Goal: Task Accomplishment & Management: Manage account settings

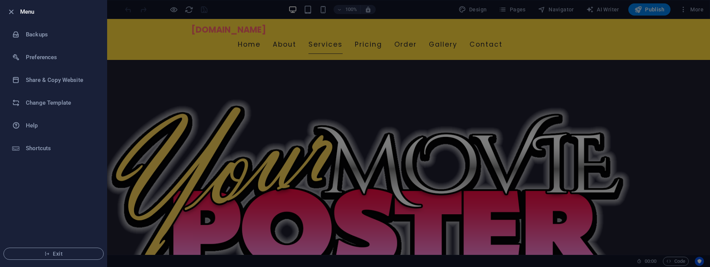
scroll to position [715, 0]
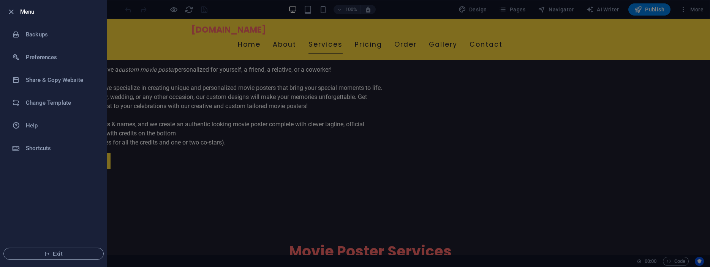
click at [591, 149] on div at bounding box center [355, 133] width 710 height 267
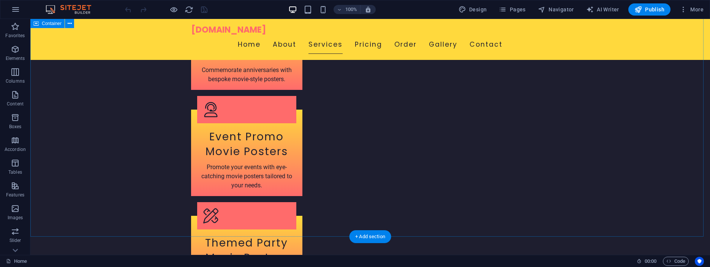
scroll to position [1180, 0]
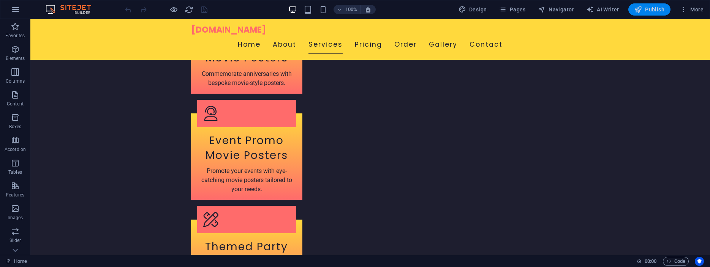
click at [652, 8] on span "Publish" at bounding box center [649, 10] width 30 height 8
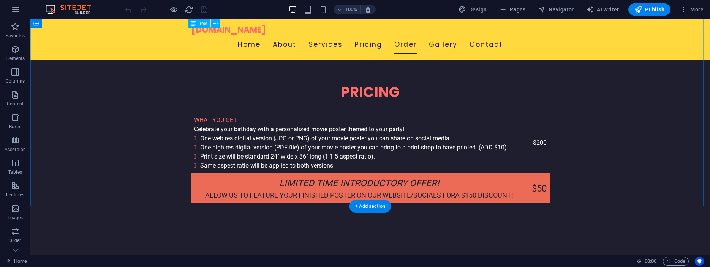
scroll to position [1916, 0]
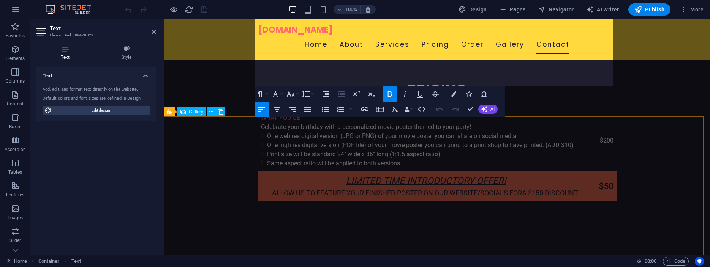
scroll to position [1861, 0]
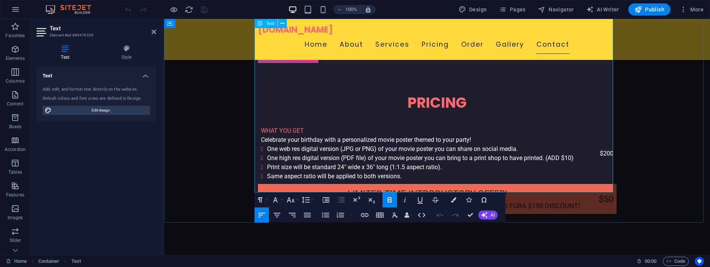
click at [389, 200] on icon "button" at bounding box center [390, 200] width 4 height 5
click at [408, 201] on icon "button" at bounding box center [404, 200] width 9 height 9
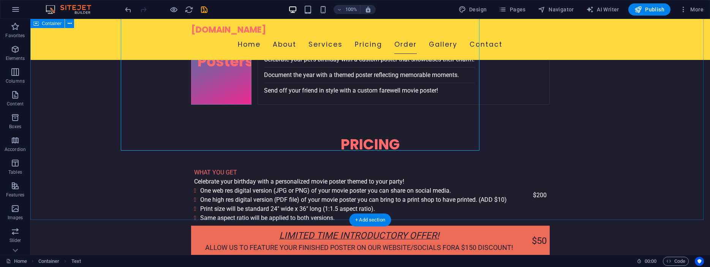
scroll to position [1903, 0]
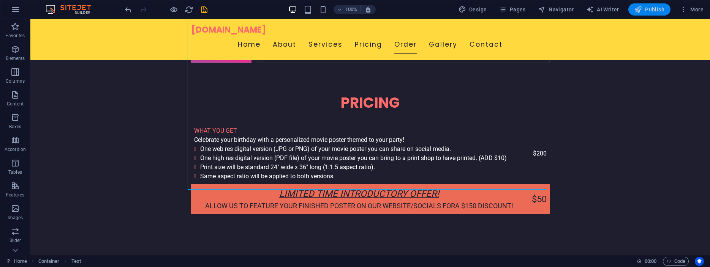
click at [654, 8] on span "Publish" at bounding box center [649, 10] width 30 height 8
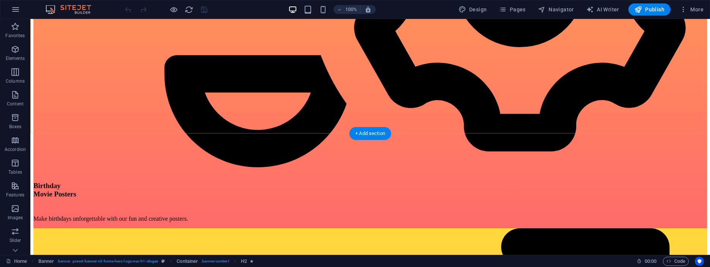
scroll to position [2426, 0]
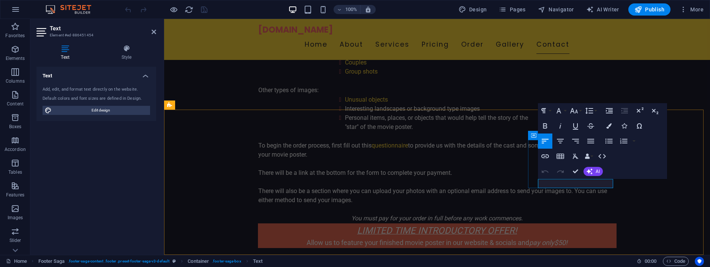
click at [554, 166] on icon "button" at bounding box center [555, 165] width 5 height 5
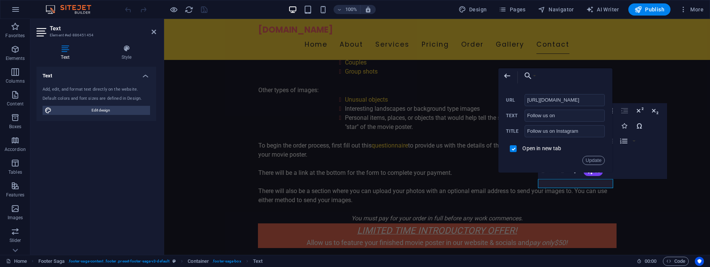
scroll to position [0, 26]
click at [583, 99] on input "https://www.instagram.com/yourmovieposter/" at bounding box center [565, 100] width 81 height 12
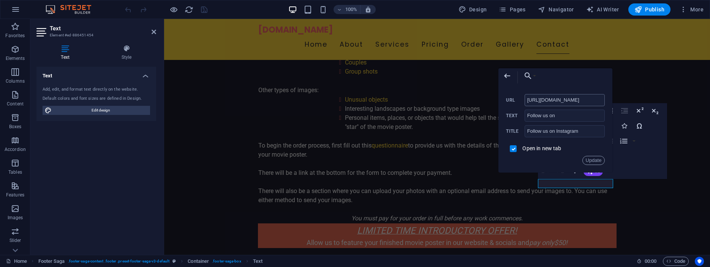
click at [583, 99] on input "https://www.instagram.com/yourmovieposter/" at bounding box center [565, 100] width 81 height 12
click at [506, 74] on icon "button" at bounding box center [507, 75] width 9 height 9
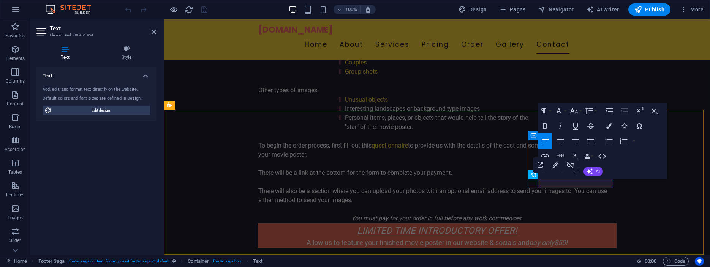
drag, startPoint x: 605, startPoint y: 183, endPoint x: 533, endPoint y: 181, distance: 71.5
drag, startPoint x: 607, startPoint y: 183, endPoint x: 537, endPoint y: 183, distance: 69.9
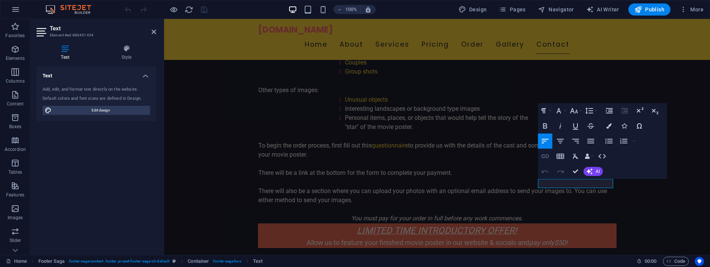
type input "Follow us on Instagram"
checkbox input "false"
click at [546, 156] on icon "button" at bounding box center [545, 157] width 8 height 4
click at [546, 155] on icon "button" at bounding box center [545, 157] width 8 height 4
click at [546, 157] on icon "button" at bounding box center [545, 157] width 8 height 4
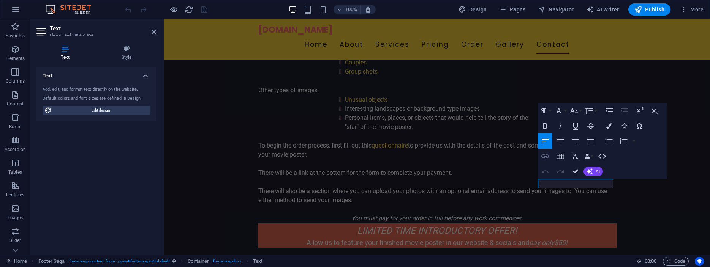
type input "Follow us on Instagram"
click at [546, 157] on icon "button" at bounding box center [545, 157] width 8 height 4
drag, startPoint x: 603, startPoint y: 182, endPoint x: 538, endPoint y: 183, distance: 65.0
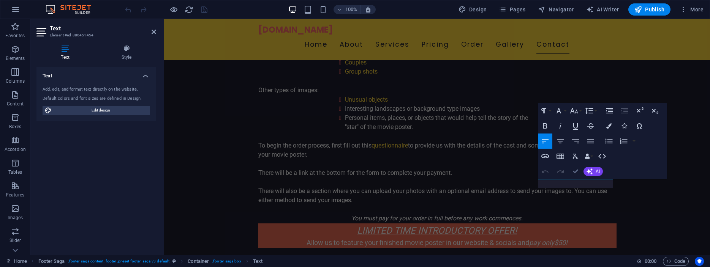
scroll to position [2425, 0]
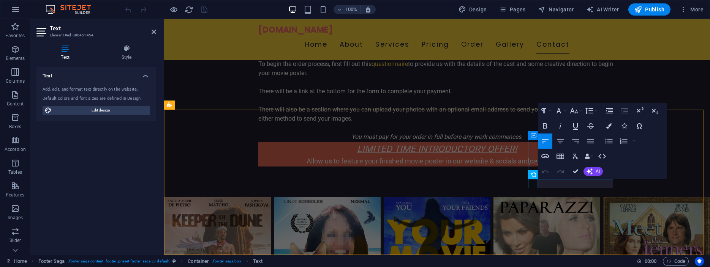
scroll to position [2344, 0]
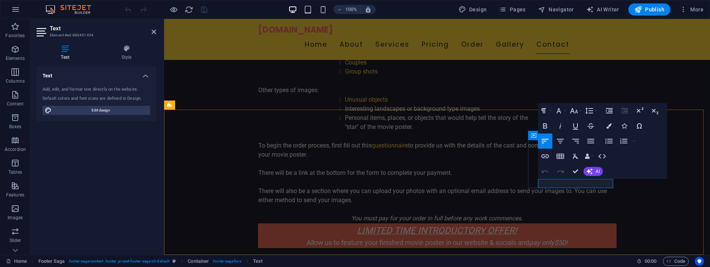
drag, startPoint x: 606, startPoint y: 183, endPoint x: 538, endPoint y: 182, distance: 68.0
click at [543, 158] on icon "button" at bounding box center [545, 157] width 8 height 4
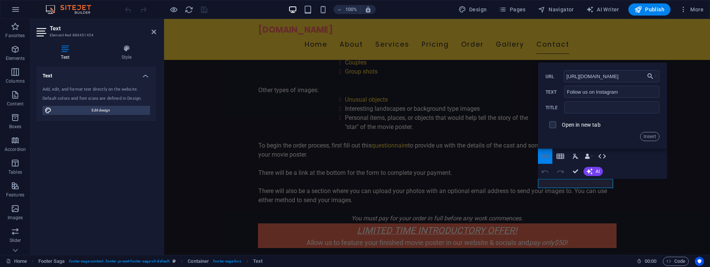
scroll to position [0, 24]
type input "https://www.instagram.com/yourmovieposter/"
click at [583, 108] on input "text" at bounding box center [611, 107] width 95 height 12
type input "Instagram"
click at [553, 123] on input "checkbox" at bounding box center [551, 123] width 7 height 7
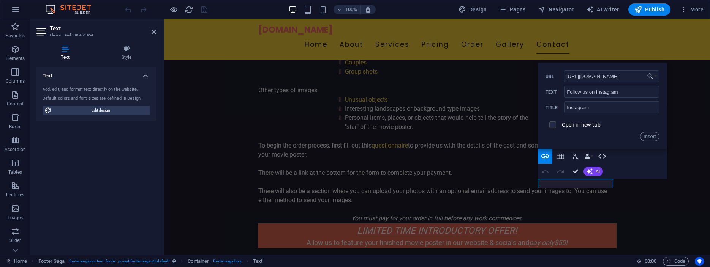
checkbox input "true"
click at [647, 138] on button "Insert" at bounding box center [649, 136] width 19 height 9
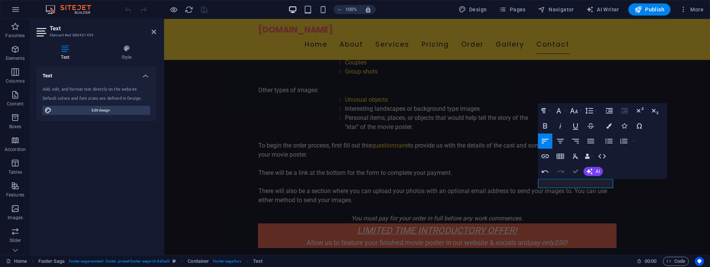
drag, startPoint x: 574, startPoint y: 172, endPoint x: 544, endPoint y: 152, distance: 36.0
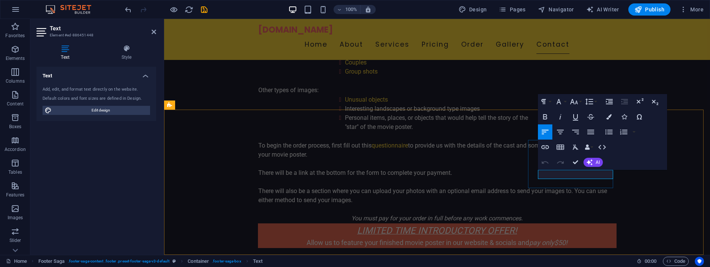
click at [583, 157] on icon "button" at bounding box center [581, 156] width 9 height 9
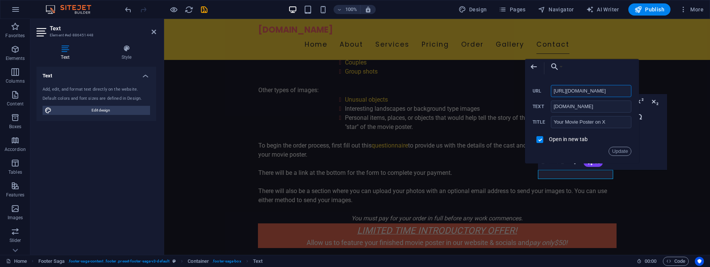
drag, startPoint x: 628, startPoint y: 91, endPoint x: 522, endPoint y: 90, distance: 105.6
click at [551, 90] on input "https://x.com/YourMoviePoster" at bounding box center [591, 91] width 81 height 12
click at [534, 66] on icon "button" at bounding box center [533, 66] width 9 height 9
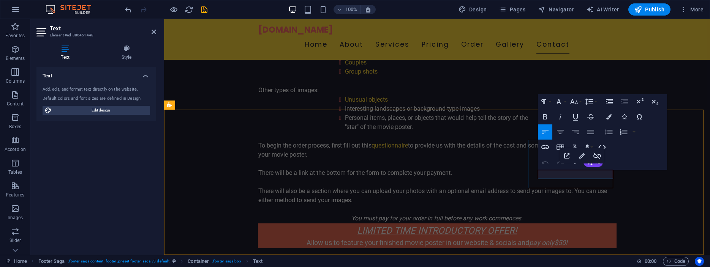
drag, startPoint x: 596, startPoint y: 174, endPoint x: 539, endPoint y: 175, distance: 57.0
type input "Follow us on X.com"
checkbox input "false"
click at [545, 147] on icon "button" at bounding box center [545, 147] width 8 height 4
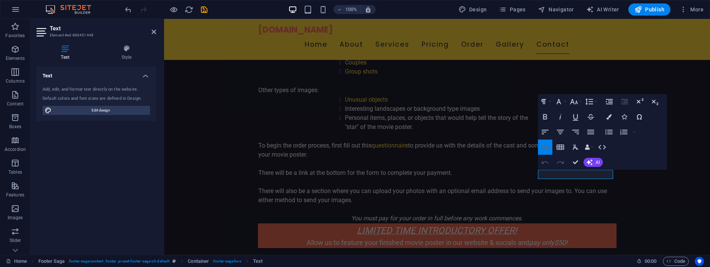
click at [545, 147] on icon "button" at bounding box center [545, 147] width 8 height 4
click at [546, 148] on icon "button" at bounding box center [545, 147] width 9 height 9
type input "Follow us on X.com"
type input "https://x.com/YourMoviePoster"
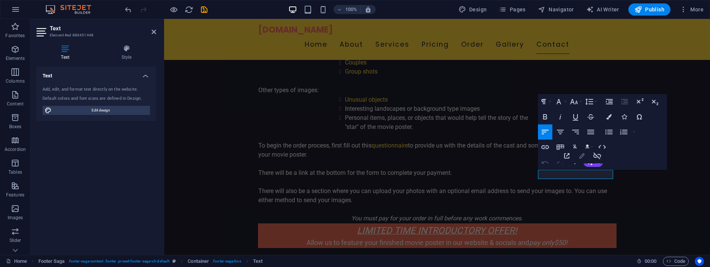
type input "[DOMAIN_NAME]"
type input "Your Movie Poster on X"
checkbox input "true"
click at [582, 156] on icon "button" at bounding box center [581, 155] width 5 height 5
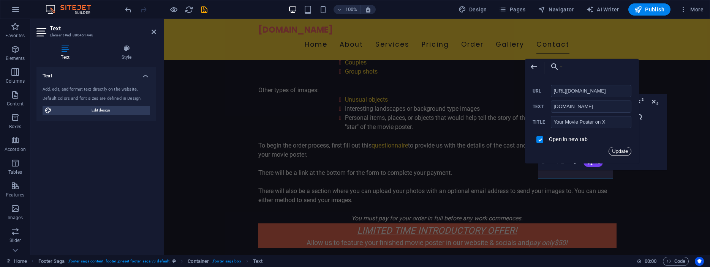
click at [616, 148] on button "Update" at bounding box center [620, 151] width 23 height 9
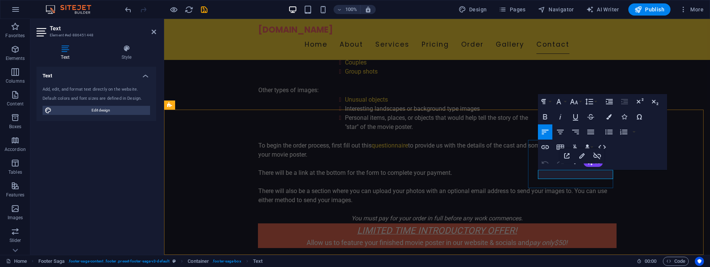
drag, startPoint x: 604, startPoint y: 175, endPoint x: 539, endPoint y: 173, distance: 65.4
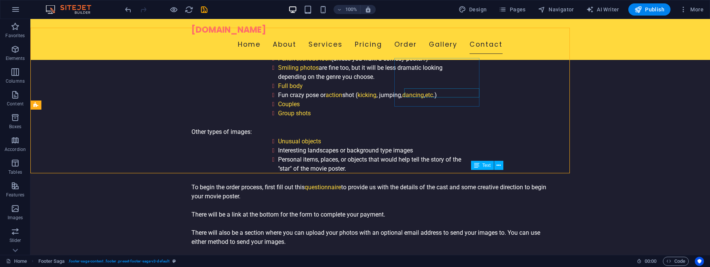
scroll to position [2425, 0]
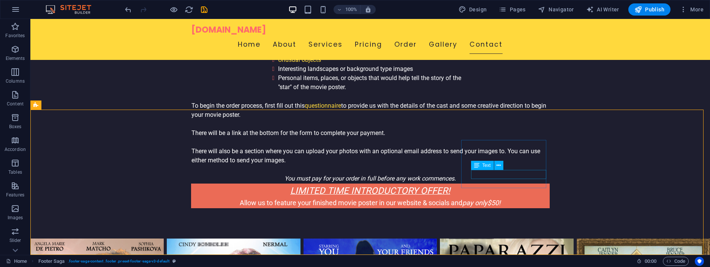
click at [484, 166] on span "Text" at bounding box center [486, 165] width 8 height 5
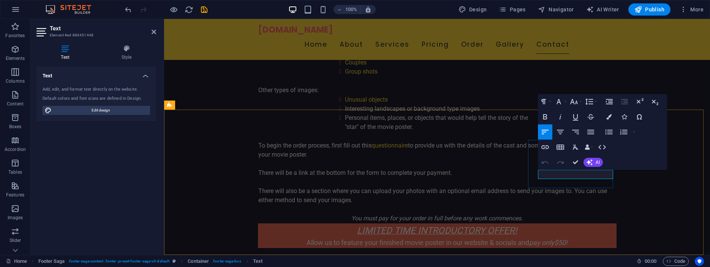
drag, startPoint x: 596, startPoint y: 175, endPoint x: 538, endPoint y: 172, distance: 57.4
click at [545, 147] on icon "button" at bounding box center [545, 147] width 9 height 9
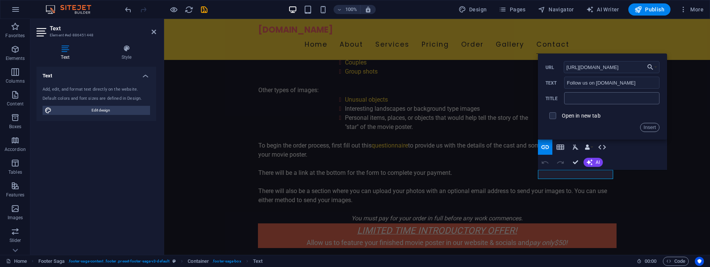
type input "https://x.com/YourMoviePoster"
click at [615, 100] on input "text" at bounding box center [611, 98] width 95 height 12
type input "YourMoviePoster on X.com"
click at [553, 117] on input "checkbox" at bounding box center [551, 114] width 7 height 7
checkbox input "true"
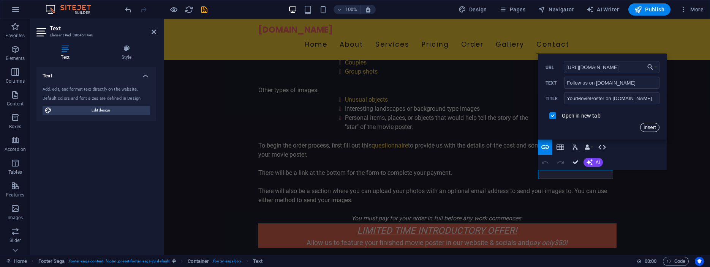
click at [649, 125] on button "Insert" at bounding box center [649, 127] width 19 height 9
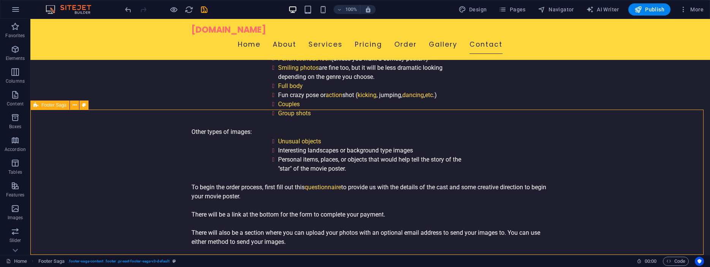
scroll to position [2425, 0]
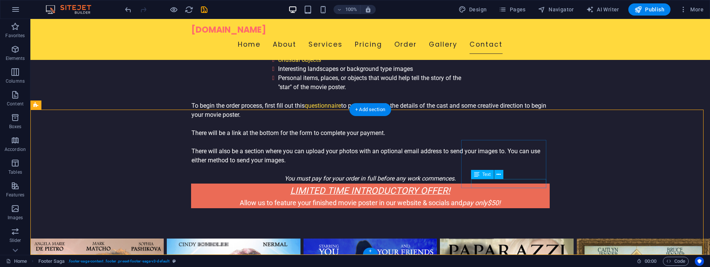
click at [477, 175] on icon at bounding box center [476, 174] width 5 height 9
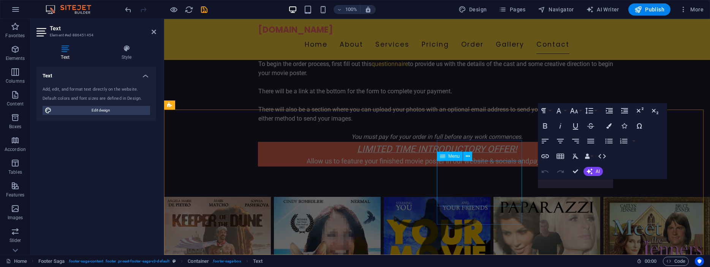
scroll to position [2344, 0]
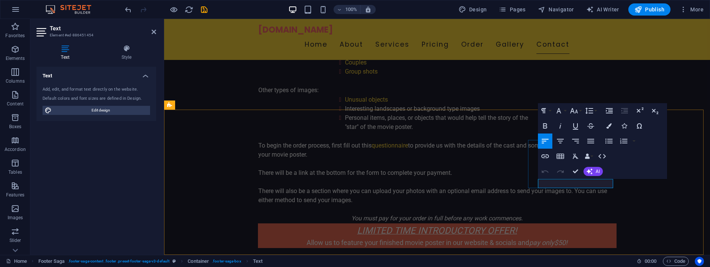
drag, startPoint x: 607, startPoint y: 182, endPoint x: 539, endPoint y: 183, distance: 67.2
click at [545, 157] on icon "button" at bounding box center [545, 157] width 8 height 4
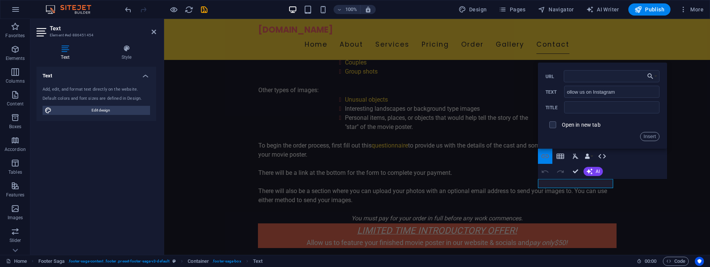
click at [542, 157] on icon "button" at bounding box center [545, 157] width 8 height 4
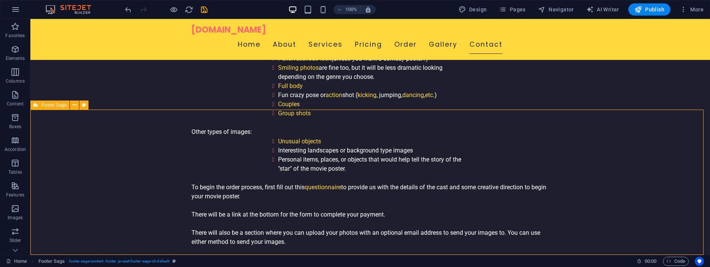
scroll to position [2425, 0]
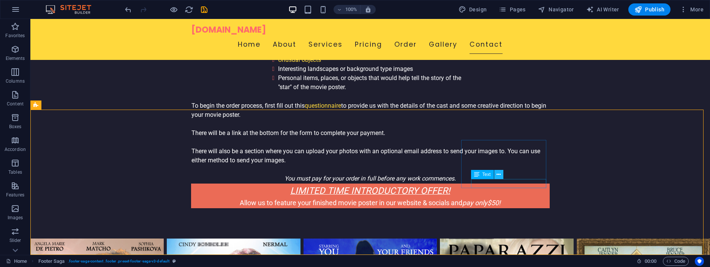
click at [499, 174] on icon at bounding box center [498, 175] width 4 height 8
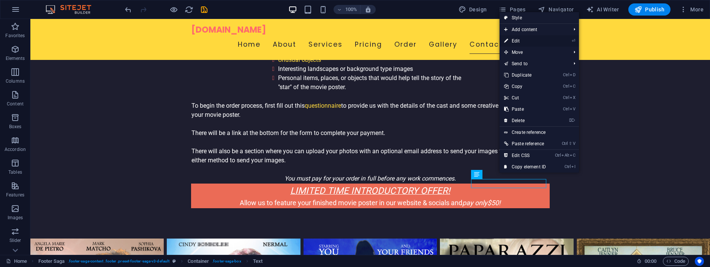
drag, startPoint x: 520, startPoint y: 40, endPoint x: 402, endPoint y: 168, distance: 174.5
click at [520, 40] on link "⏎ Edit" at bounding box center [525, 40] width 51 height 11
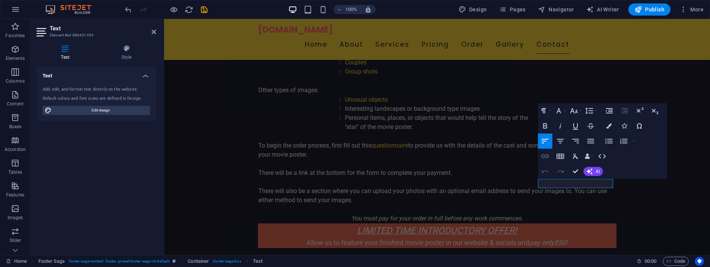
click at [546, 157] on icon "button" at bounding box center [545, 156] width 9 height 9
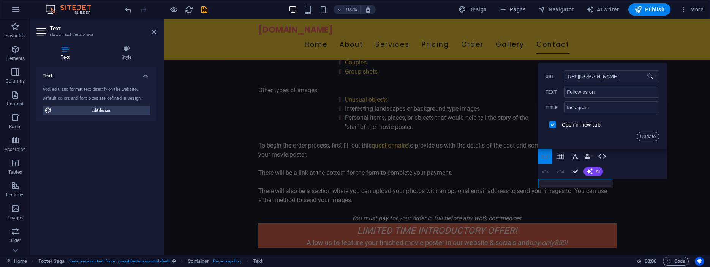
scroll to position [0, 24]
click at [612, 107] on input "Instagram" at bounding box center [611, 107] width 95 height 12
type input "YourMoviePoster on Instagram"
click at [645, 135] on button "Update" at bounding box center [648, 136] width 23 height 9
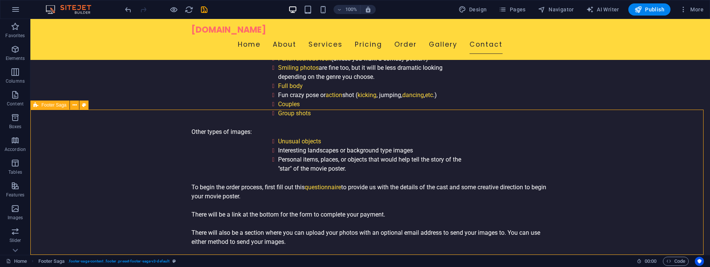
scroll to position [2425, 0]
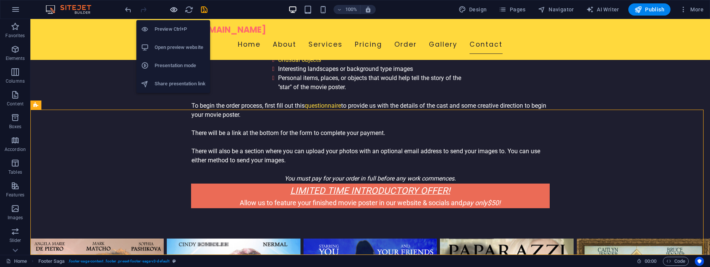
click at [176, 9] on icon "button" at bounding box center [173, 9] width 9 height 9
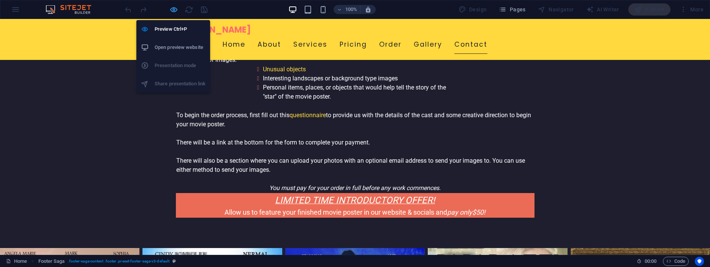
scroll to position [2444, 0]
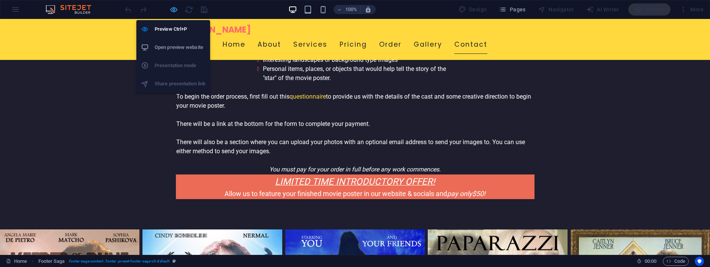
click at [172, 9] on icon "button" at bounding box center [173, 9] width 9 height 9
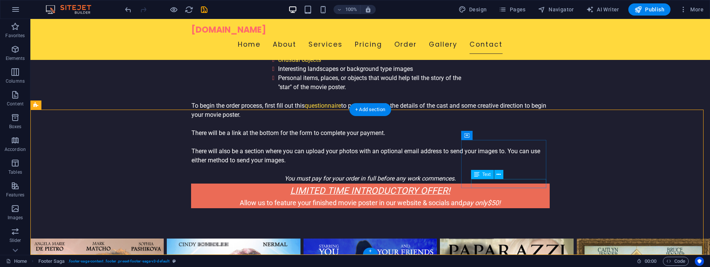
click at [481, 174] on div "Text" at bounding box center [482, 174] width 23 height 9
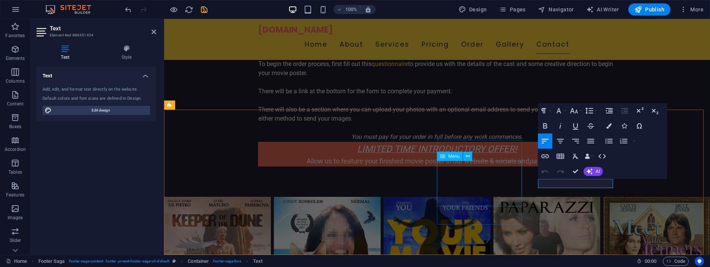
scroll to position [2344, 0]
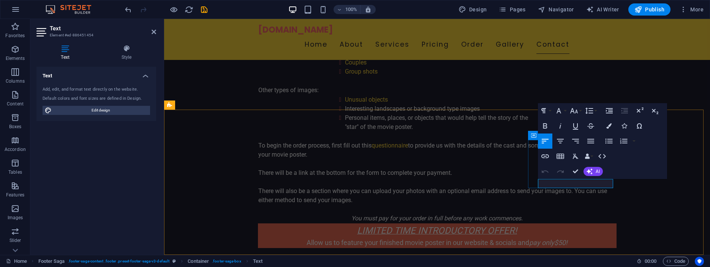
click at [602, 165] on icon "button" at bounding box center [602, 165] width 8 height 7
click at [556, 166] on icon "button" at bounding box center [555, 165] width 9 height 9
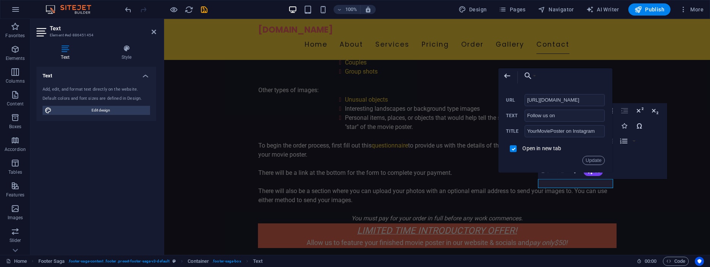
scroll to position [0, 26]
drag, startPoint x: 767, startPoint y: 118, endPoint x: 486, endPoint y: 98, distance: 281.1
click at [583, 100] on input "https://www.instagram.com/yourmovieposter/" at bounding box center [565, 100] width 81 height 12
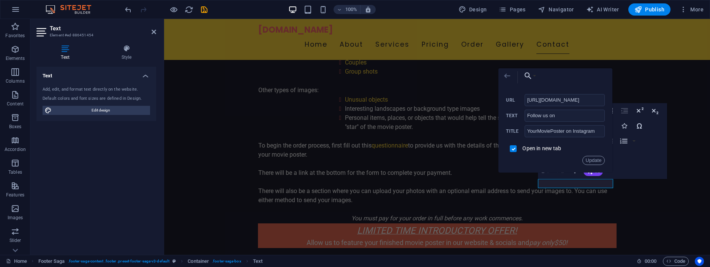
click at [511, 77] on icon "button" at bounding box center [507, 75] width 9 height 9
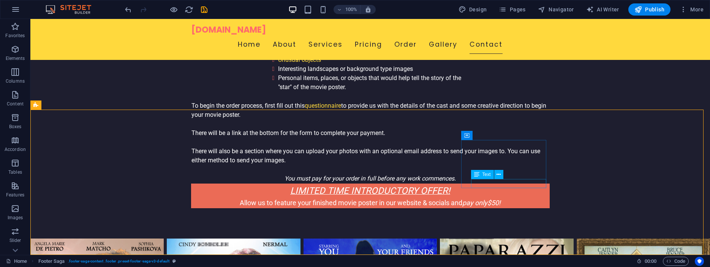
click at [482, 174] on div "Text" at bounding box center [482, 174] width 23 height 9
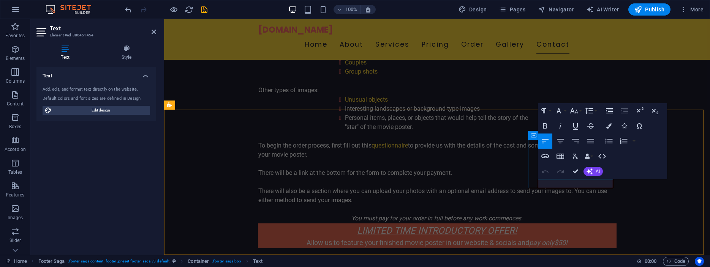
drag, startPoint x: 606, startPoint y: 184, endPoint x: 516, endPoint y: 183, distance: 89.6
click at [544, 155] on icon "button" at bounding box center [545, 156] width 9 height 9
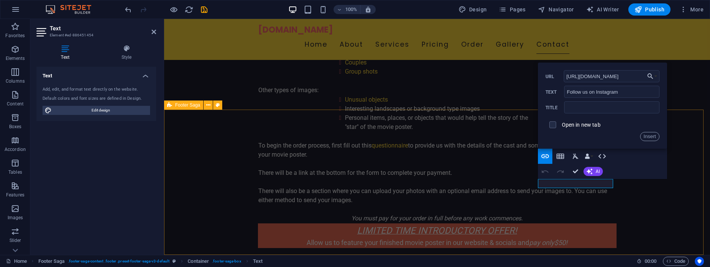
scroll to position [0, 24]
type input "https://www.instagram.com/yourmovieposter/"
click at [615, 109] on input "text" at bounding box center [611, 107] width 95 height 12
type input "YourMoviePoster on Instagram"
click at [555, 125] on input "checkbox" at bounding box center [551, 123] width 7 height 7
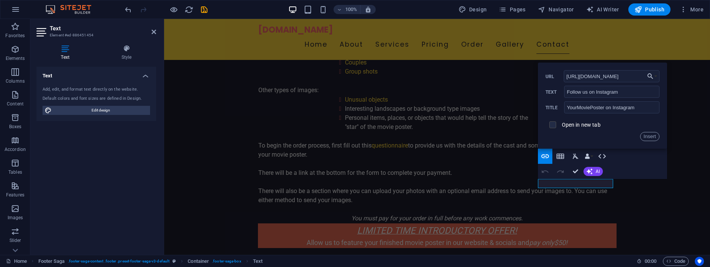
checkbox input "true"
click at [654, 136] on button "Insert" at bounding box center [649, 136] width 19 height 9
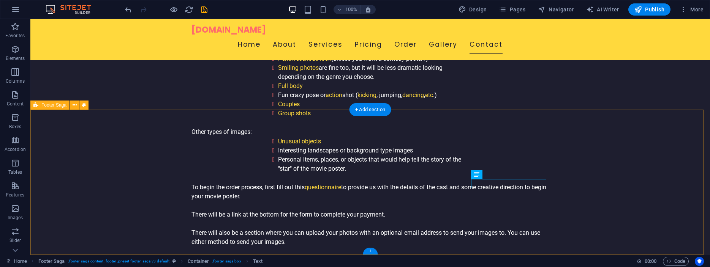
scroll to position [2425, 0]
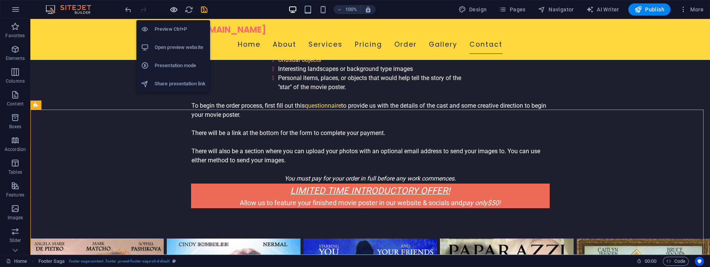
click at [174, 8] on icon "button" at bounding box center [173, 9] width 9 height 9
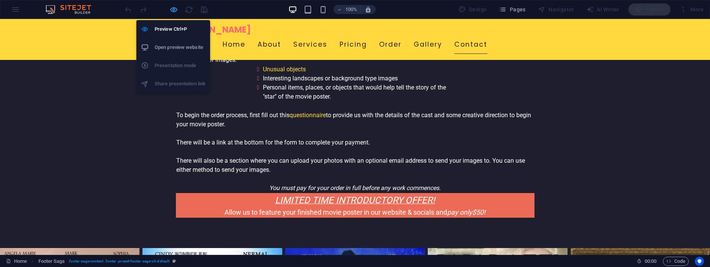
scroll to position [2444, 0]
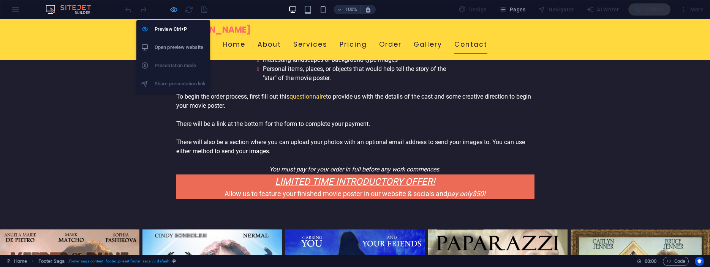
click at [172, 9] on icon "button" at bounding box center [173, 9] width 9 height 9
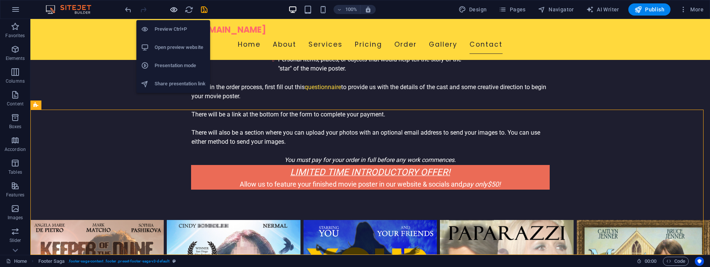
scroll to position [2425, 0]
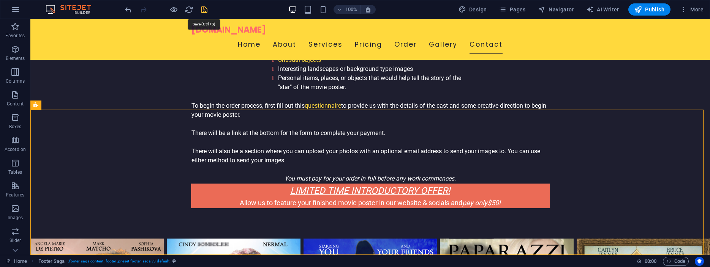
click at [202, 7] on icon "save" at bounding box center [204, 9] width 9 height 9
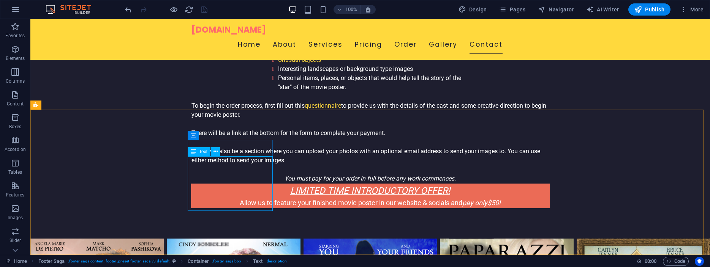
click at [198, 151] on div "Text" at bounding box center [199, 151] width 23 height 9
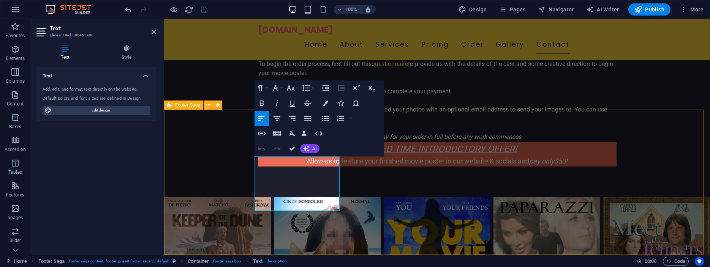
scroll to position [2344, 0]
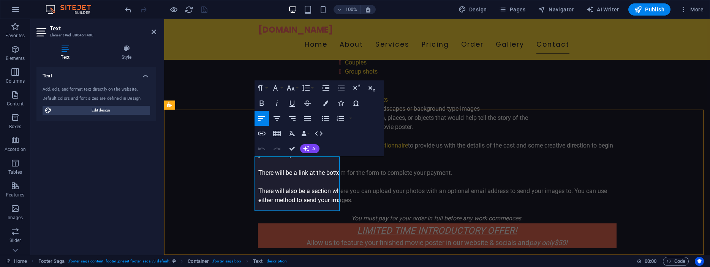
click at [297, 169] on icon "button" at bounding box center [296, 169] width 5 height 5
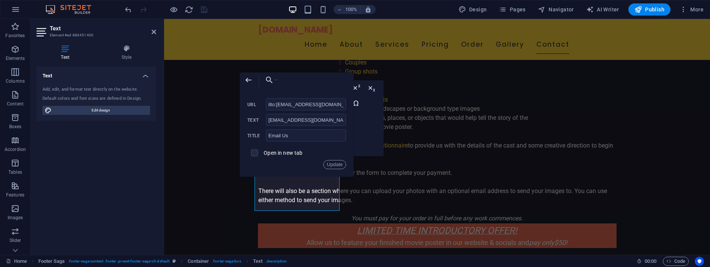
click at [255, 153] on input "checkbox" at bounding box center [253, 152] width 7 height 7
checkbox input "true"
click at [336, 164] on button "Update" at bounding box center [334, 164] width 23 height 9
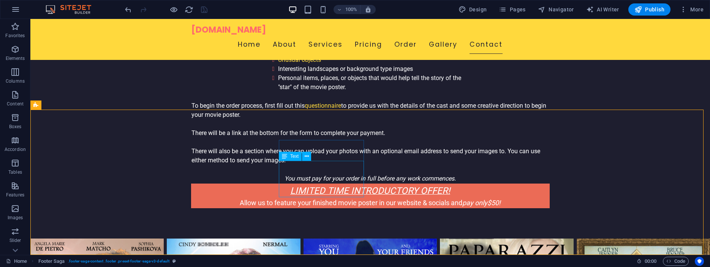
click at [288, 157] on div "Text" at bounding box center [290, 156] width 23 height 9
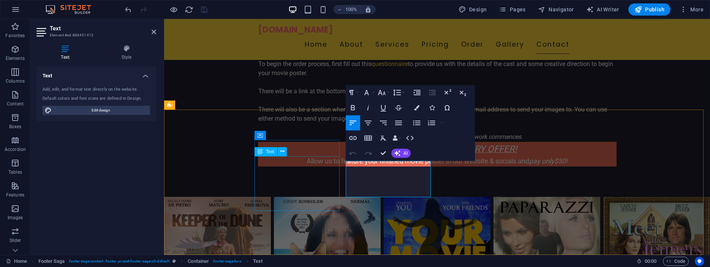
scroll to position [2344, 0]
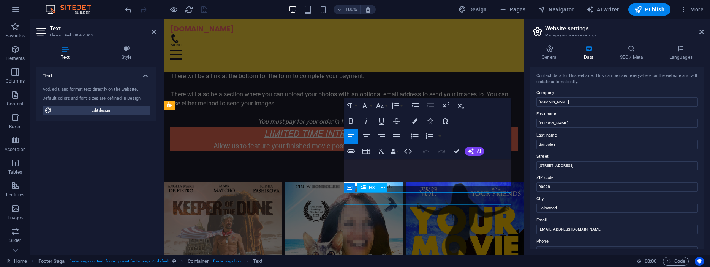
scroll to position [2592, 0]
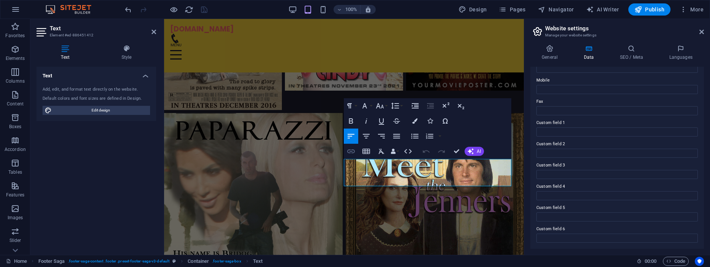
click at [351, 153] on icon "button" at bounding box center [351, 152] width 8 height 4
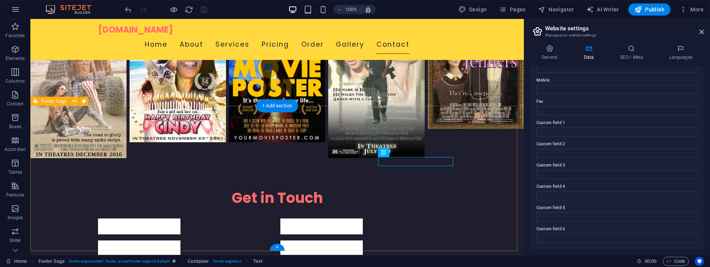
scroll to position [2311, 0]
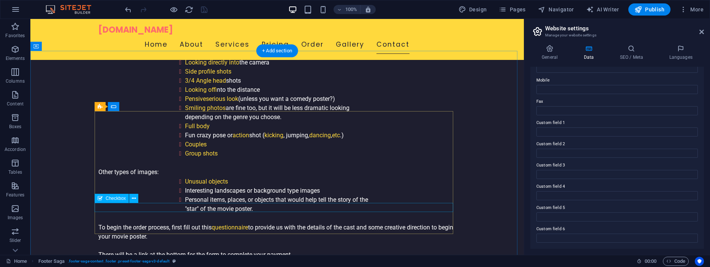
scroll to position [2156, 0]
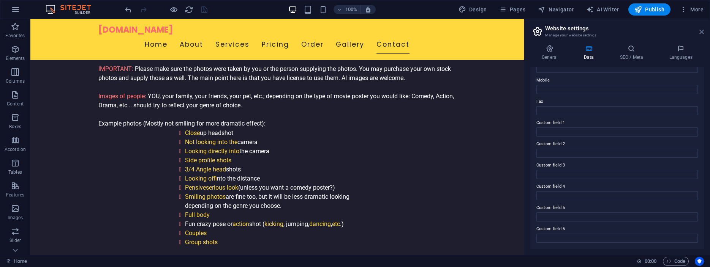
click at [702, 32] on icon at bounding box center [701, 32] width 5 height 6
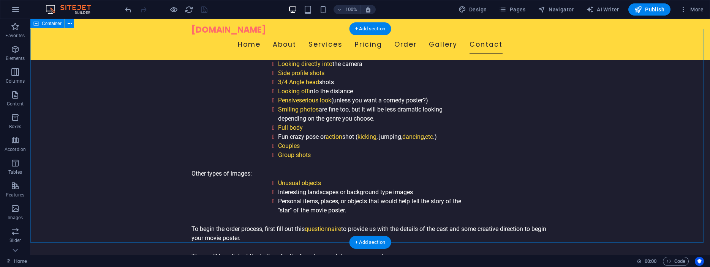
scroll to position [2292, 0]
